Goal: Find contact information: Find contact information

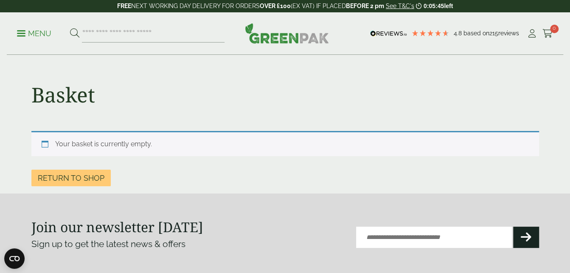
click at [37, 32] on p "Menu" at bounding box center [34, 33] width 34 height 10
click at [37, 32] on aside "Close Shop by packaging type Cups & Accessories Hot Drink Paper Cups Smoothie C…" at bounding box center [285, 136] width 570 height 273
click at [37, 32] on p "Menu" at bounding box center [34, 33] width 34 height 10
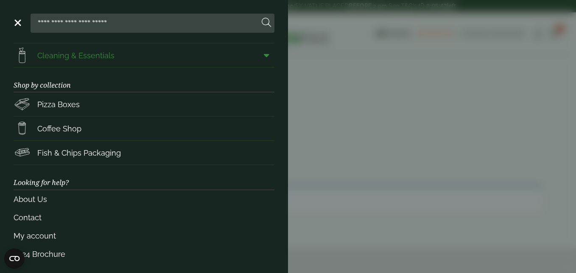
scroll to position [147, 0]
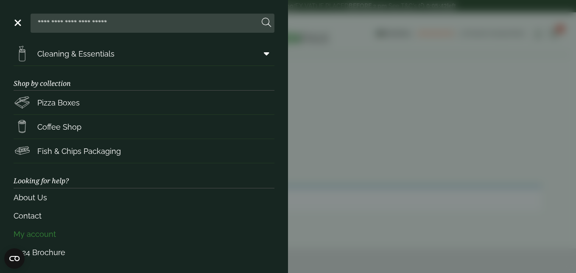
click at [37, 232] on link "My account" at bounding box center [144, 234] width 261 height 18
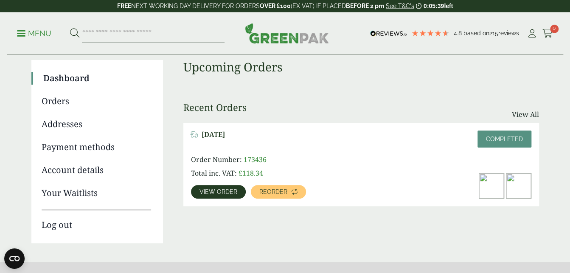
scroll to position [127, 0]
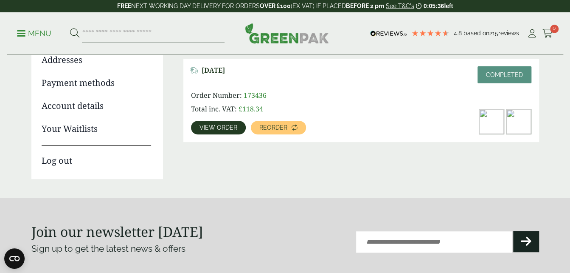
click at [226, 128] on span "View order" at bounding box center [219, 127] width 38 height 6
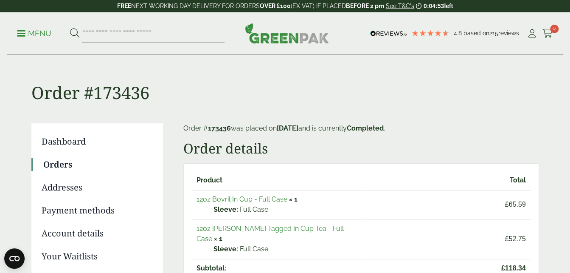
click at [397, 31] on img at bounding box center [388, 34] width 37 height 6
click at [395, 34] on img at bounding box center [388, 34] width 37 height 6
click at [148, 34] on input "search" at bounding box center [153, 34] width 143 height 18
type input "**********"
click at [70, 28] on button at bounding box center [74, 33] width 9 height 11
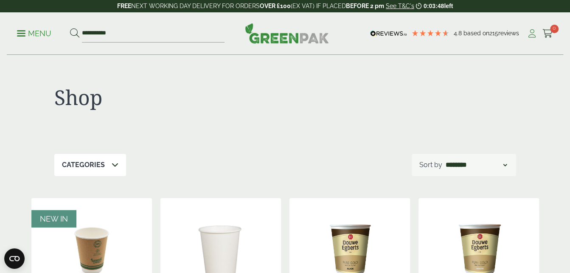
click at [531, 33] on icon at bounding box center [532, 33] width 11 height 8
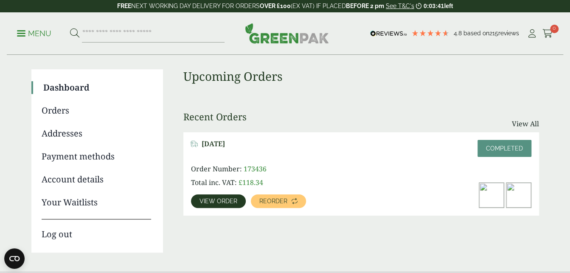
scroll to position [42, 0]
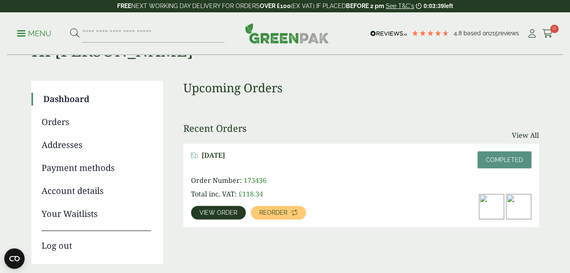
click at [216, 211] on span "View order" at bounding box center [219, 212] width 38 height 6
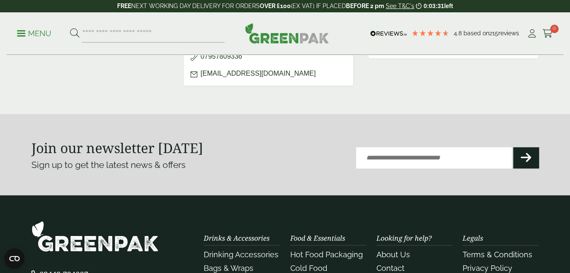
scroll to position [616, 0]
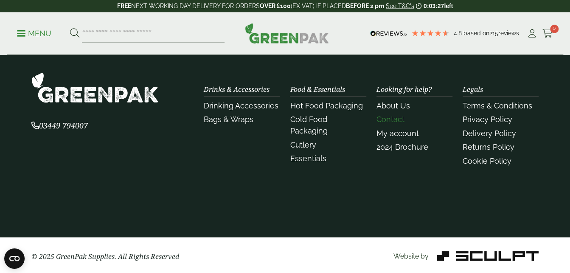
click at [388, 116] on link "Contact" at bounding box center [391, 119] width 28 height 9
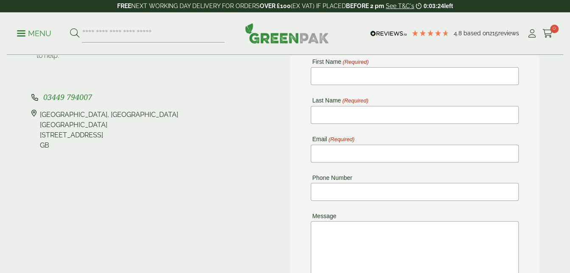
scroll to position [127, 0]
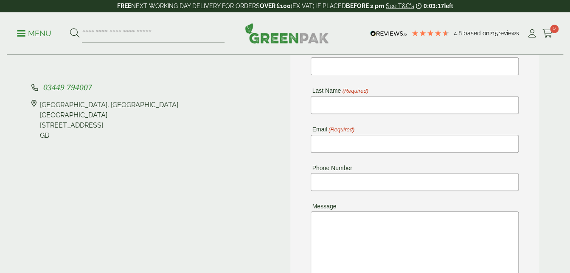
drag, startPoint x: 63, startPoint y: 124, endPoint x: 95, endPoint y: 121, distance: 32.3
click at [95, 121] on div "[STREET_ADDRESS]" at bounding box center [109, 120] width 138 height 41
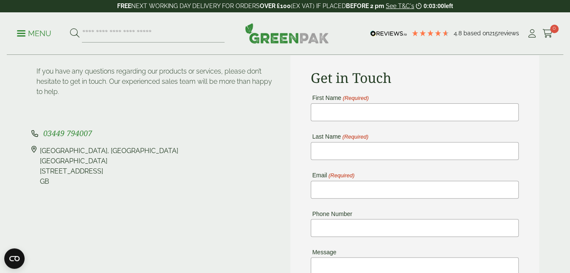
scroll to position [85, 0]
